Goal: Task Accomplishment & Management: Manage account settings

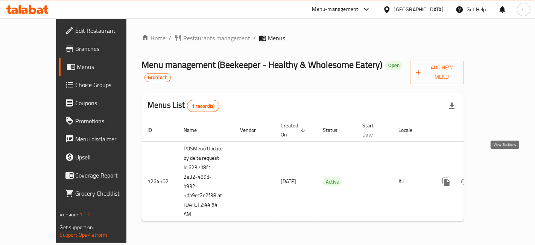
click at [505, 177] on icon "enhanced table" at bounding box center [500, 181] width 9 height 9
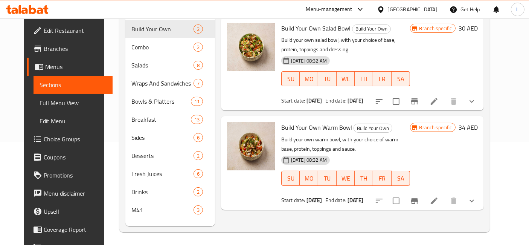
scroll to position [105, 0]
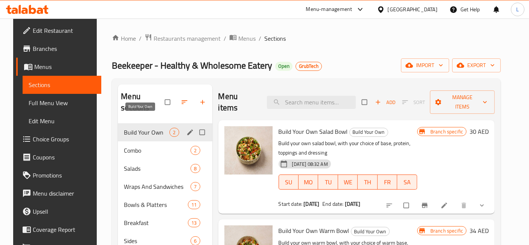
click at [156, 128] on span "Build Your Own" at bounding box center [147, 132] width 46 height 9
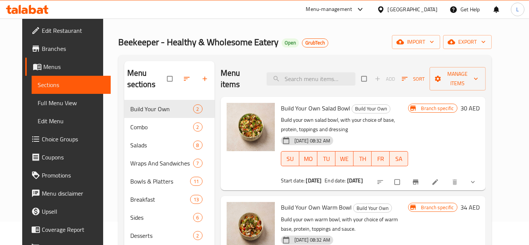
scroll to position [42, 0]
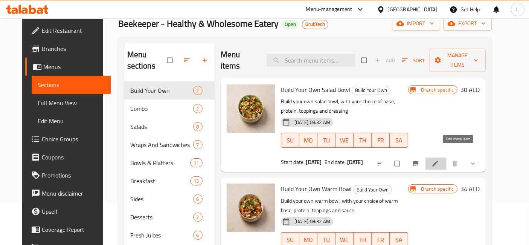
click at [439, 160] on icon at bounding box center [435, 164] width 8 height 8
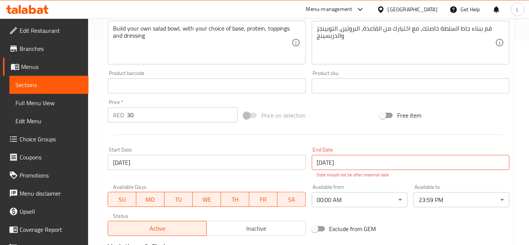
scroll to position [209, 0]
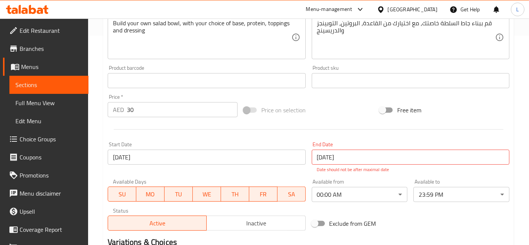
click at [33, 69] on span "Menus" at bounding box center [51, 66] width 61 height 9
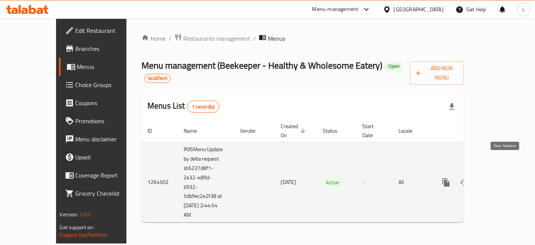
click at [504, 179] on icon "enhanced table" at bounding box center [500, 182] width 7 height 7
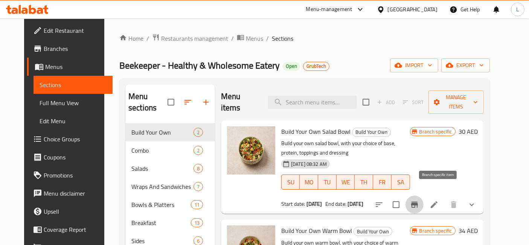
click at [418, 201] on icon "Branch-specific-item" at bounding box center [414, 204] width 7 height 6
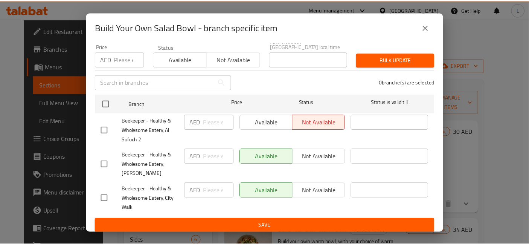
scroll to position [74, 0]
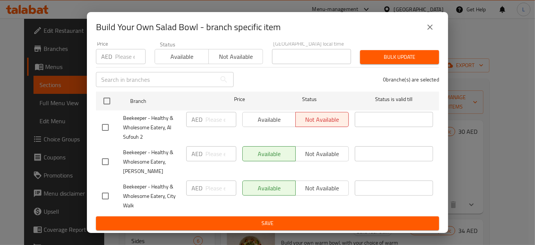
click at [428, 24] on icon "close" at bounding box center [430, 27] width 9 height 9
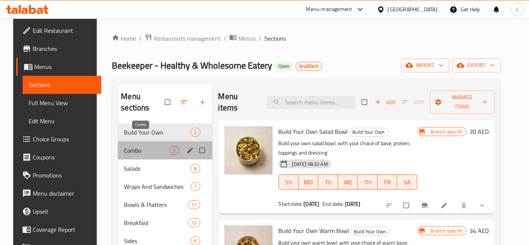
click at [140, 146] on span "Combo" at bounding box center [147, 150] width 46 height 9
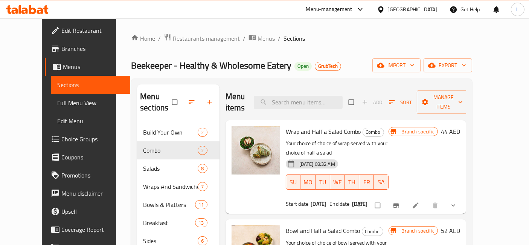
click at [32, 7] on icon at bounding box center [27, 9] width 43 height 9
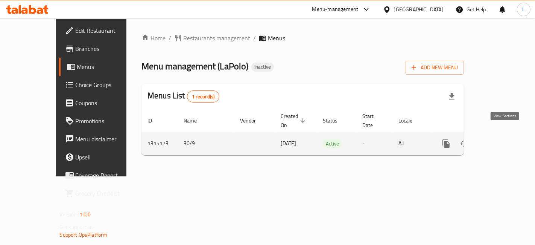
click at [504, 140] on icon "enhanced table" at bounding box center [500, 143] width 7 height 7
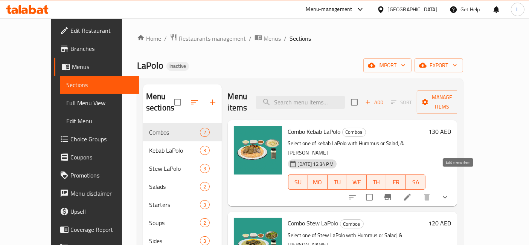
click at [411, 194] on icon at bounding box center [407, 197] width 7 height 7
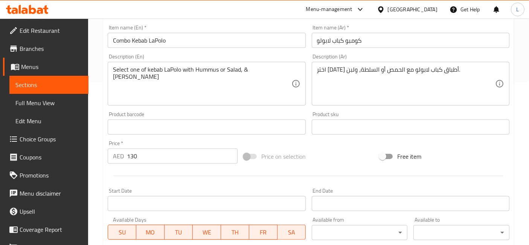
scroll to position [167, 0]
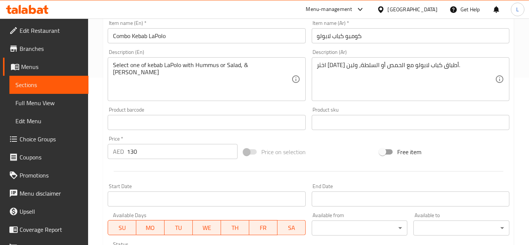
click at [19, 12] on icon at bounding box center [20, 9] width 2 height 9
